Goal: Find specific page/section: Find specific page/section

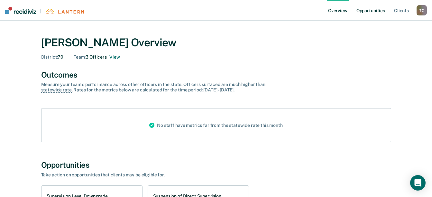
click at [370, 8] on link "Opportunities" at bounding box center [370, 10] width 31 height 21
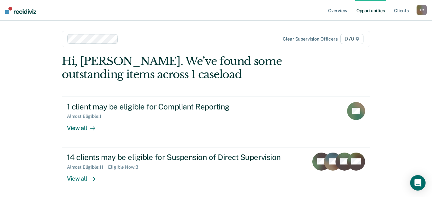
click at [354, 39] on span "D70" at bounding box center [351, 39] width 23 height 10
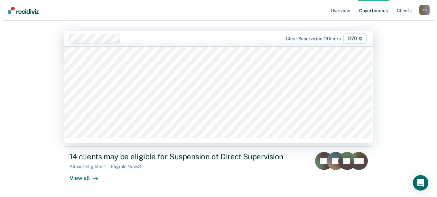
scroll to position [584, 0]
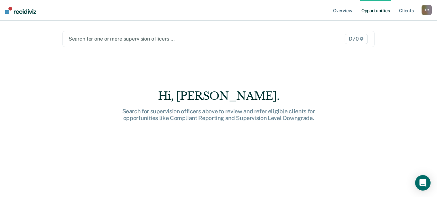
click at [359, 38] on span "D70" at bounding box center [356, 39] width 23 height 10
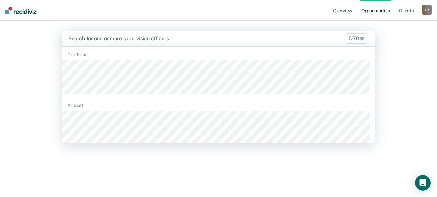
click at [357, 40] on span "D70" at bounding box center [356, 38] width 23 height 10
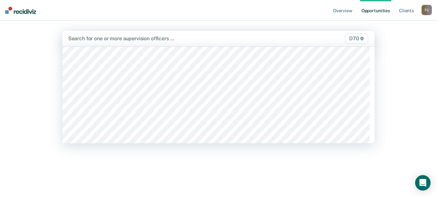
scroll to position [541, 0]
